Goal: Task Accomplishment & Management: Manage account settings

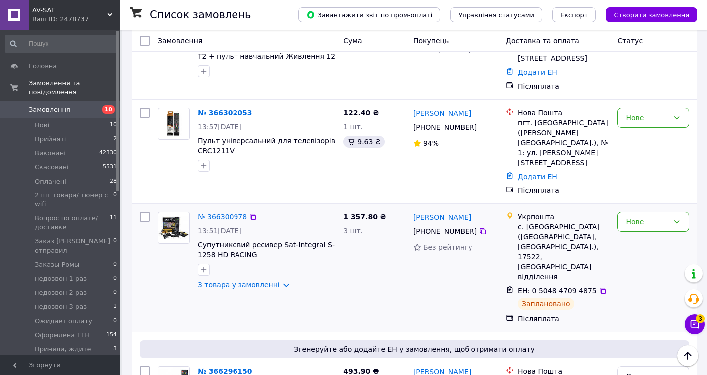
scroll to position [299, 0]
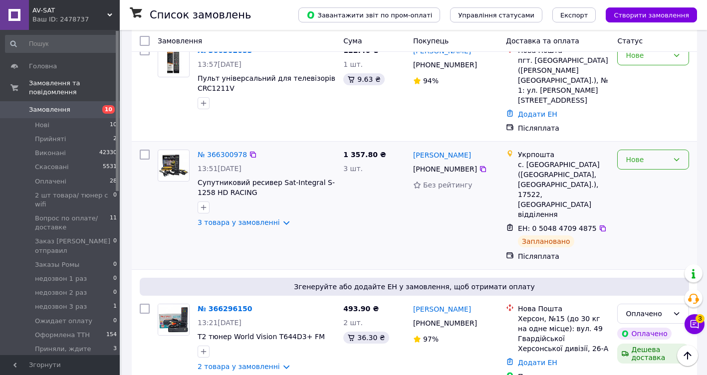
click at [680, 156] on icon at bounding box center [677, 160] width 8 height 8
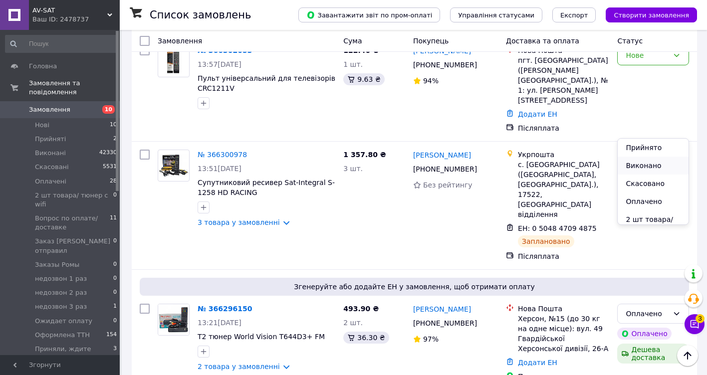
click at [645, 165] on li "Виконано" at bounding box center [653, 166] width 71 height 18
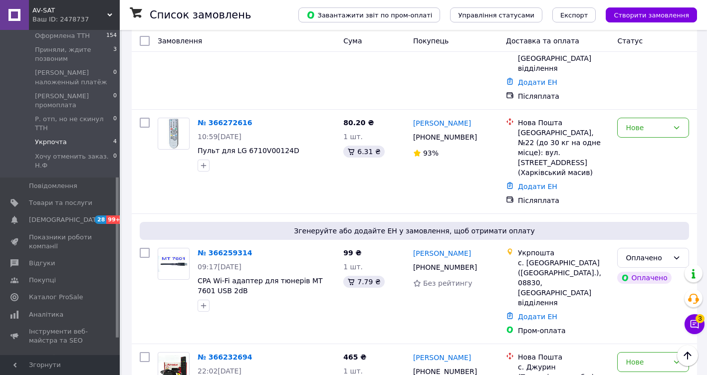
click at [46, 138] on span "Укрпочта" at bounding box center [51, 142] width 32 height 9
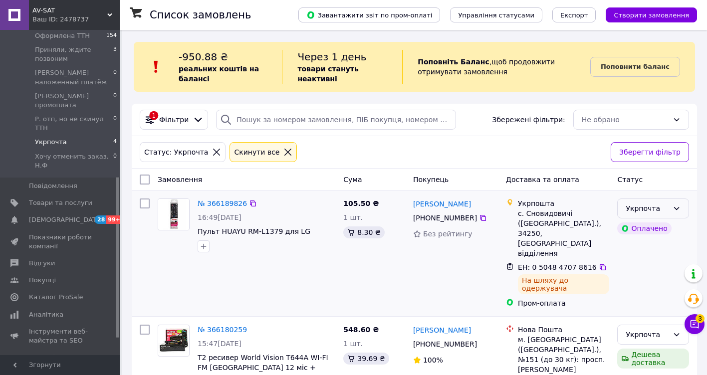
click at [678, 209] on icon at bounding box center [676, 208] width 5 height 3
click at [639, 286] on li "Оплачено" at bounding box center [653, 284] width 71 height 18
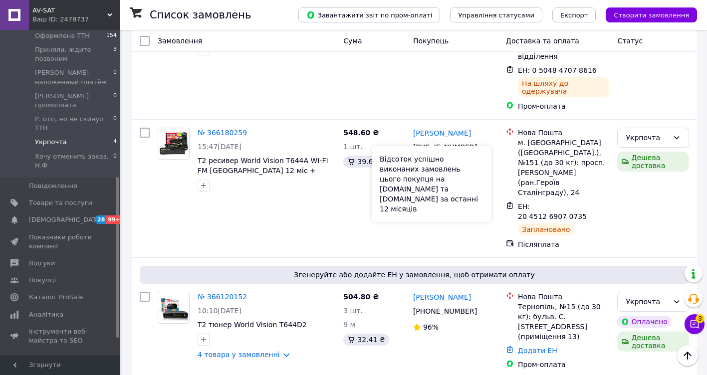
scroll to position [200, 0]
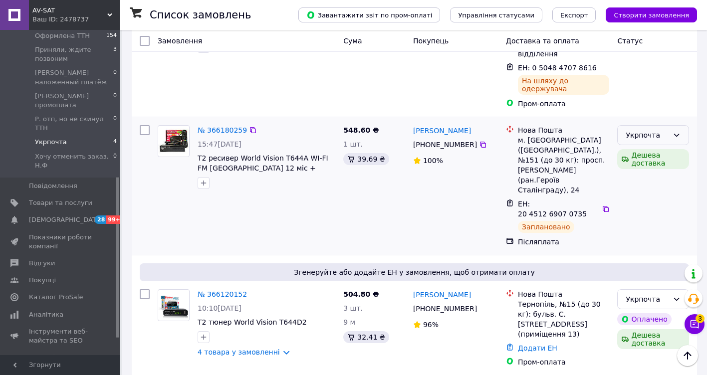
click at [678, 131] on icon at bounding box center [677, 135] width 8 height 8
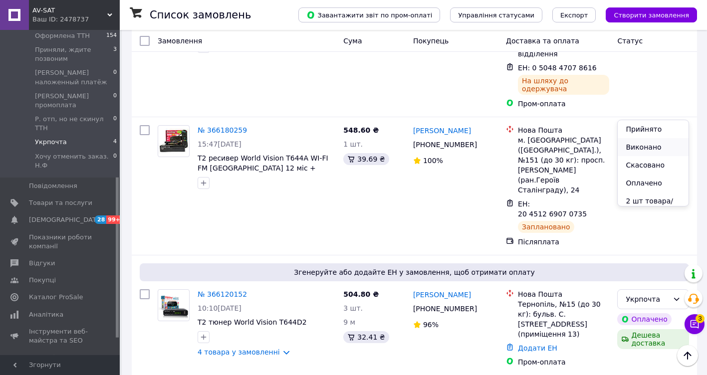
click at [648, 147] on li "Виконано" at bounding box center [653, 147] width 71 height 18
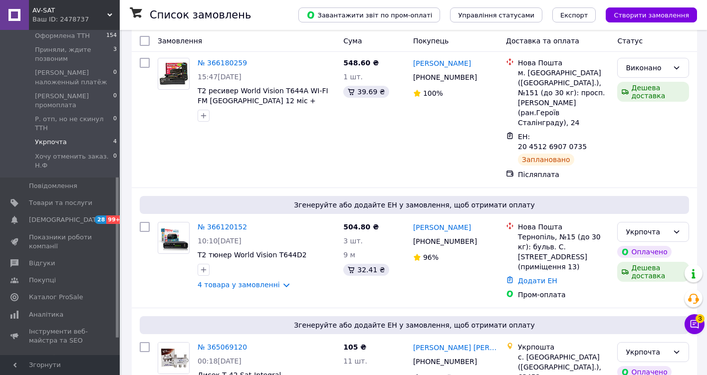
scroll to position [155, 0]
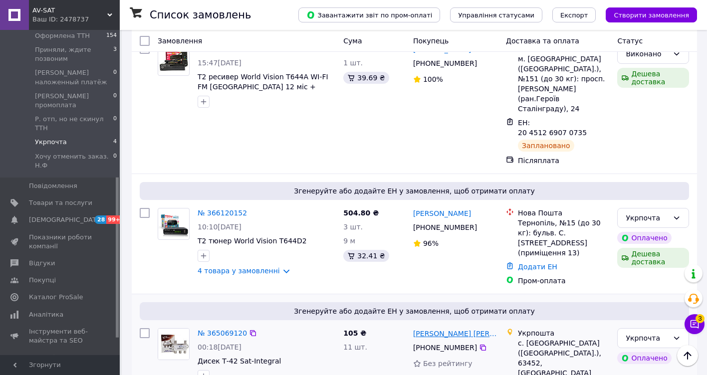
click at [443, 329] on link "Козлицький Андрій" at bounding box center [455, 334] width 85 height 10
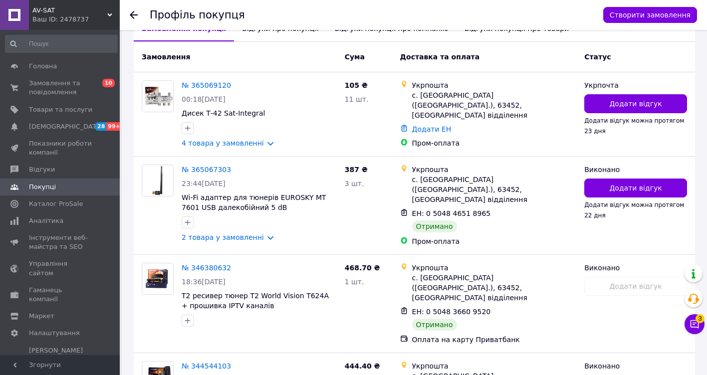
scroll to position [250, 0]
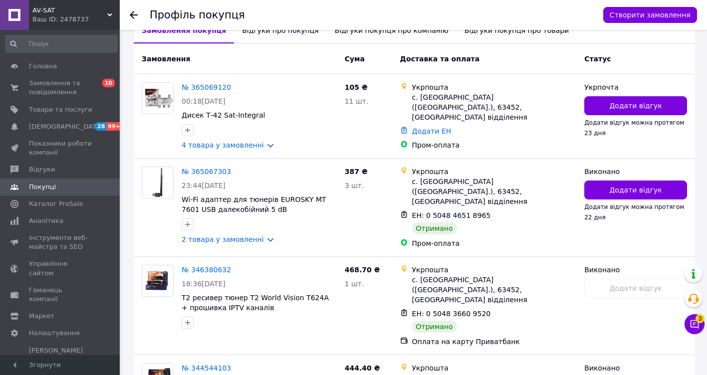
click at [132, 14] on use at bounding box center [134, 15] width 8 height 8
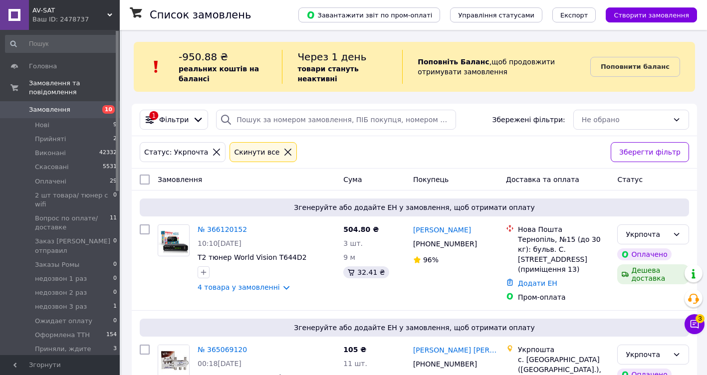
scroll to position [46, 0]
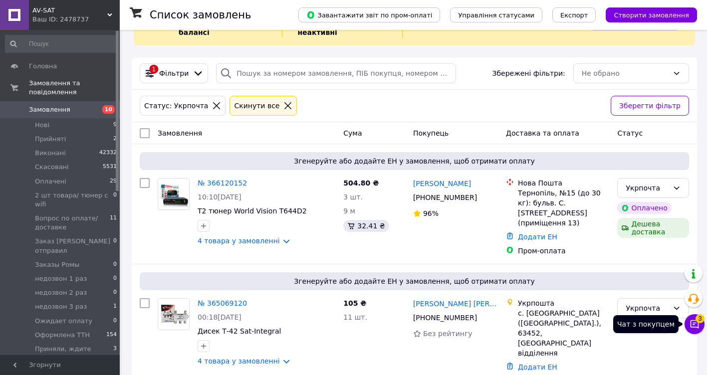
click at [700, 318] on span "3" at bounding box center [700, 318] width 9 height 9
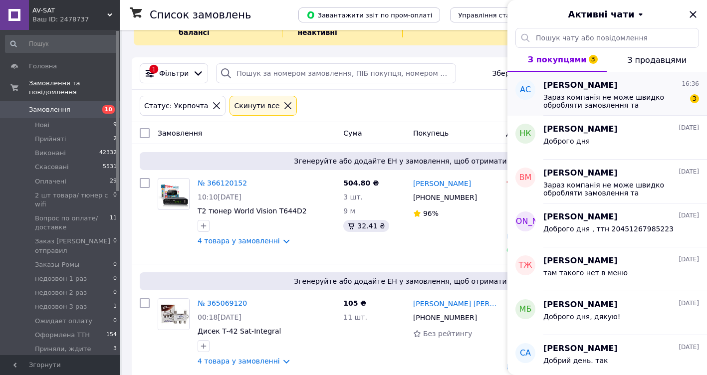
click at [560, 85] on span "Анатолій Сливка" at bounding box center [580, 85] width 74 height 11
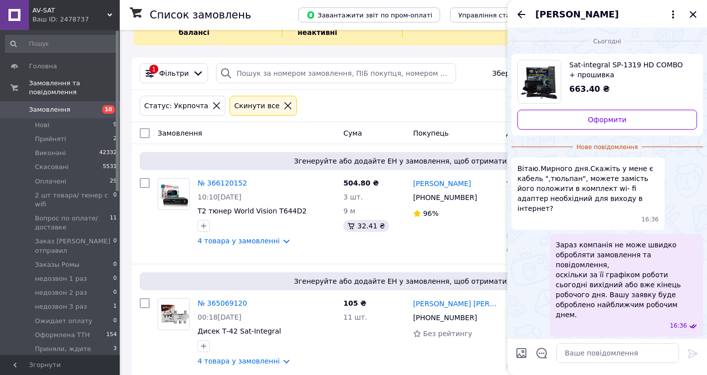
scroll to position [8, 0]
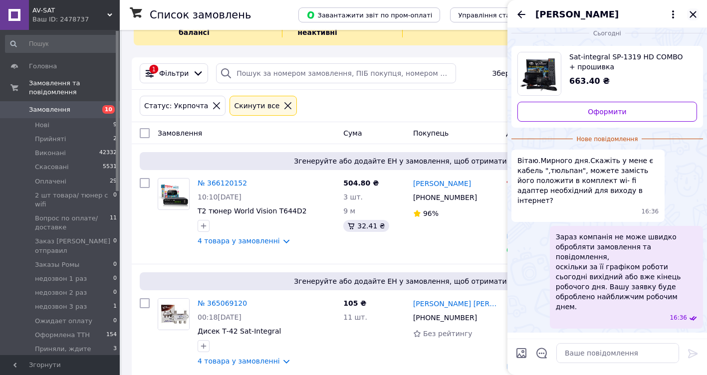
click at [695, 14] on icon "Закрити" at bounding box center [693, 14] width 12 height 12
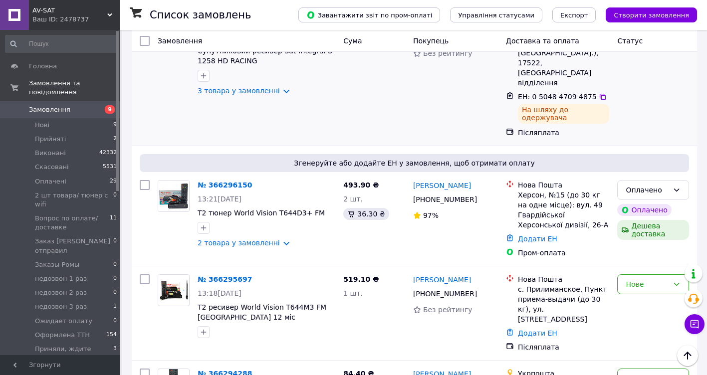
scroll to position [449, 0]
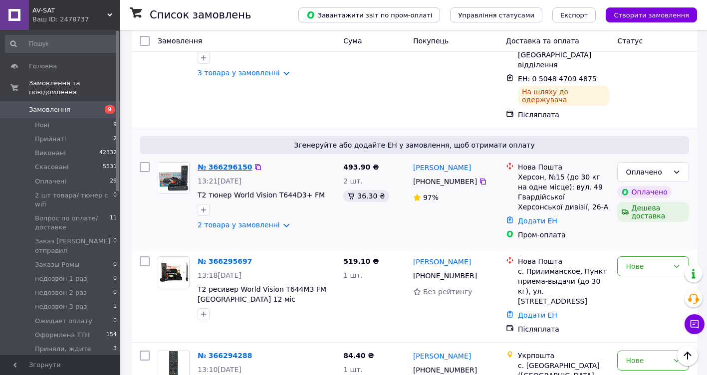
click at [214, 163] on link "№ 366296150" at bounding box center [225, 167] width 54 height 8
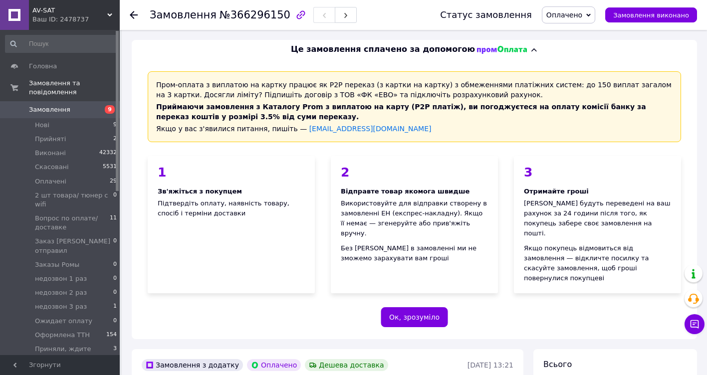
click at [133, 13] on use at bounding box center [134, 15] width 8 height 8
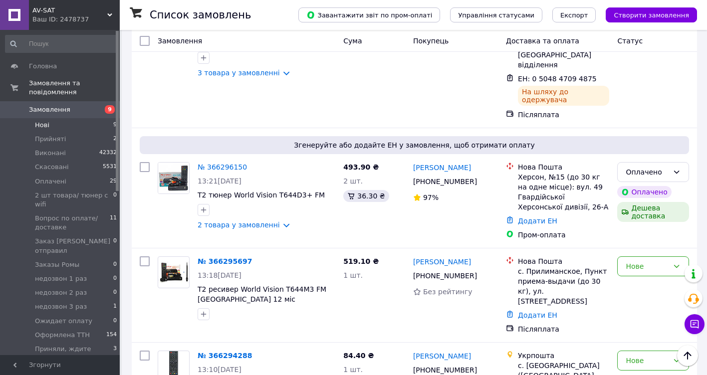
scroll to position [250, 0]
